Goal: Task Accomplishment & Management: Manage account settings

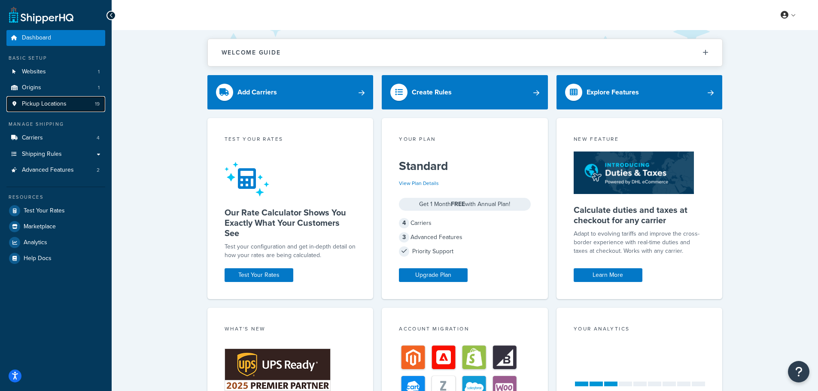
click at [43, 102] on span "Pickup Locations" at bounding box center [44, 104] width 45 height 7
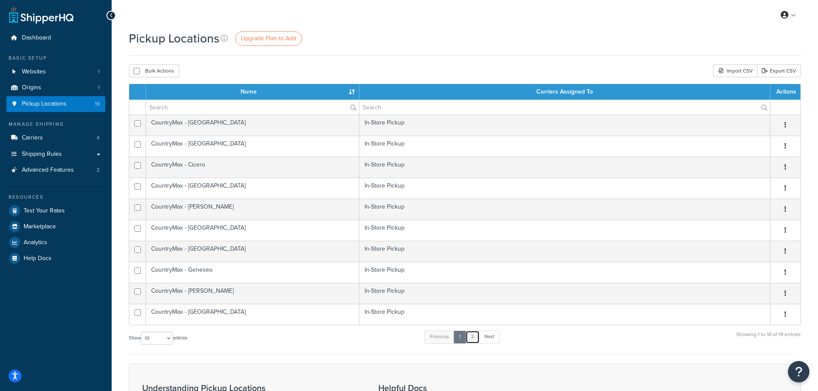
click at [475, 338] on link "2" at bounding box center [473, 337] width 14 height 13
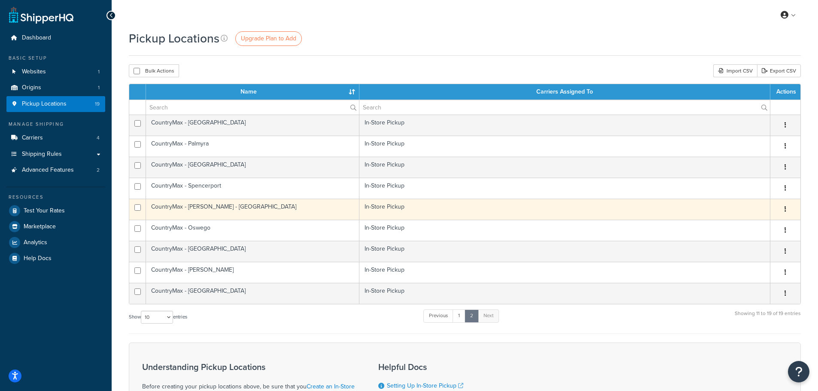
click at [785, 209] on icon "button" at bounding box center [786, 209] width 2 height 6
click at [744, 223] on link "Edit" at bounding box center [757, 226] width 68 height 18
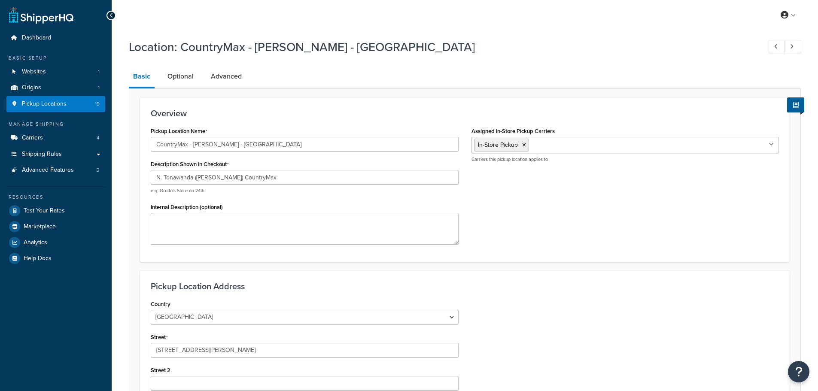
select select "32"
drag, startPoint x: 271, startPoint y: 178, endPoint x: 116, endPoint y: 170, distance: 154.4
click at [116, 170] on div "Location: CountryMax - [PERSON_NAME] - [GEOGRAPHIC_DATA] Basic Optional Advance…" at bounding box center [465, 308] width 707 height 549
paste input "[PERSON_NAME]"
type input "N. [PERSON_NAME] CountryMax"
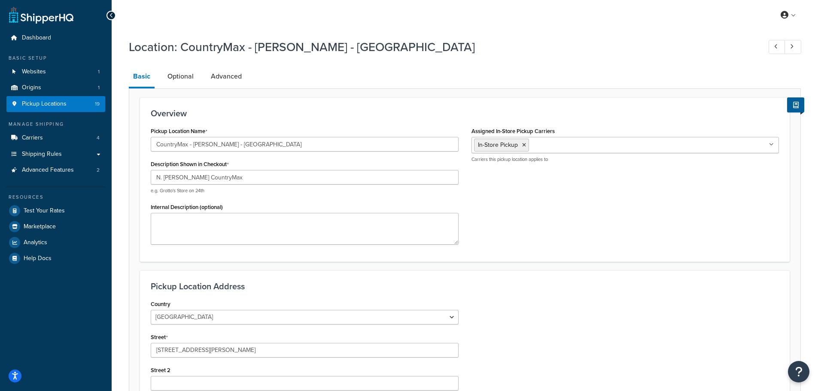
click at [121, 170] on div "Location: CountryMax - Thiele's - North Tonawanda Basic Optional Advanced Overv…" at bounding box center [465, 308] width 707 height 549
click at [135, 170] on form "Overview Pickup Location Name CountryMax - Thiele's - North Tonawanda Descripti…" at bounding box center [464, 330] width 671 height 464
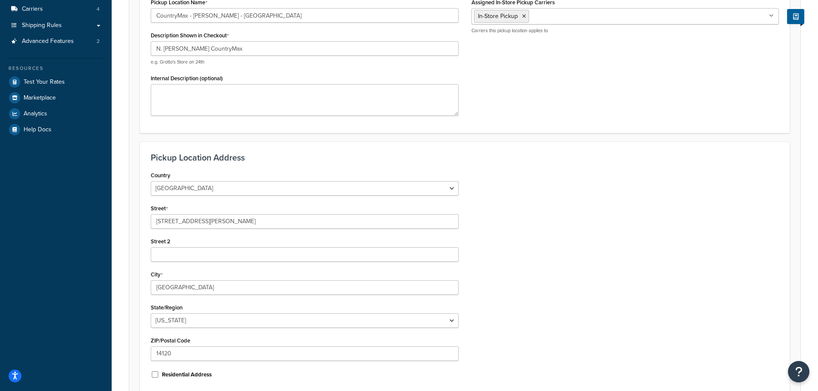
scroll to position [214, 0]
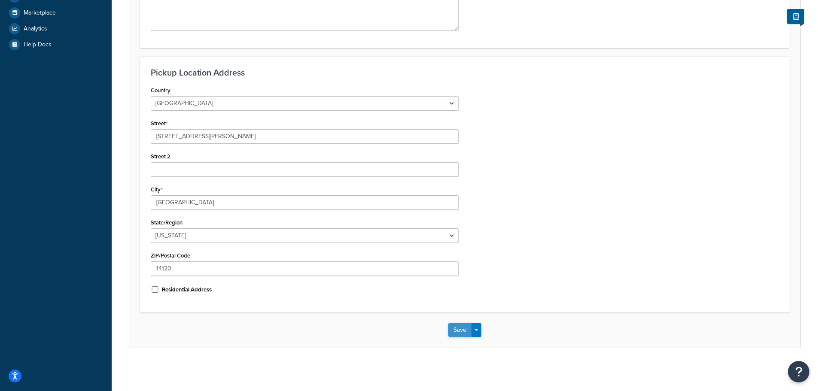
click at [469, 330] on button "Save" at bounding box center [459, 330] width 23 height 14
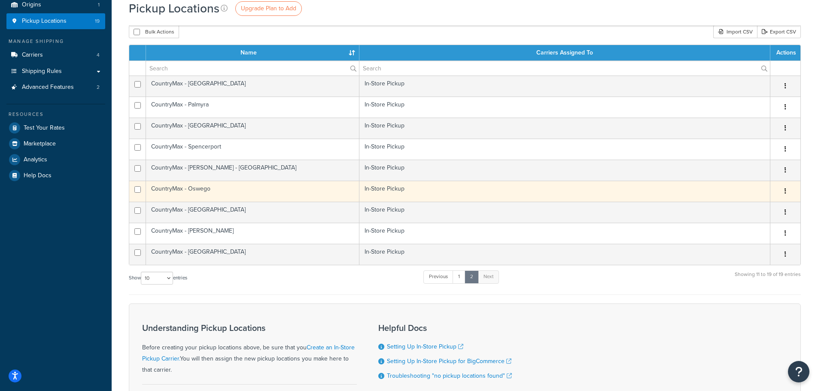
scroll to position [86, 0]
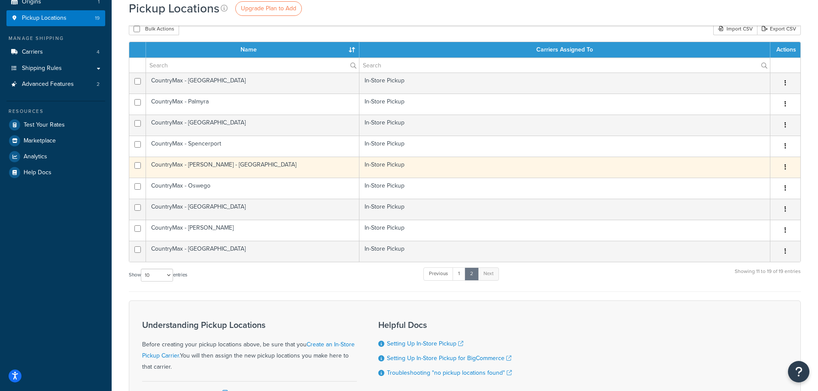
click at [783, 168] on button "button" at bounding box center [786, 168] width 12 height 14
click at [754, 181] on link "Edit" at bounding box center [757, 184] width 68 height 18
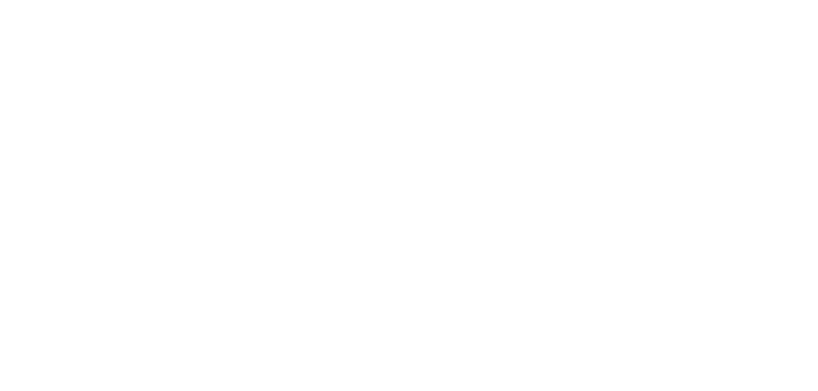
select select "32"
